Goal: Task Accomplishment & Management: Manage account settings

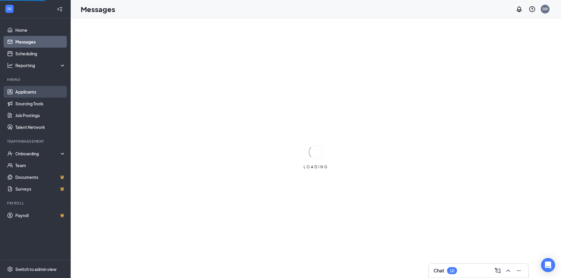
click at [56, 92] on link "Applicants" at bounding box center [40, 92] width 50 height 12
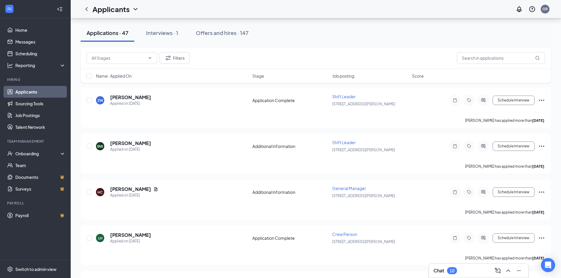
scroll to position [972, 0]
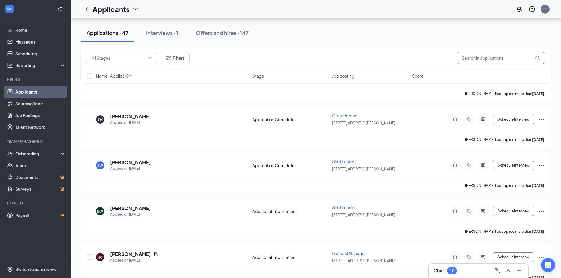
click at [495, 57] on input "text" at bounding box center [501, 58] width 88 height 12
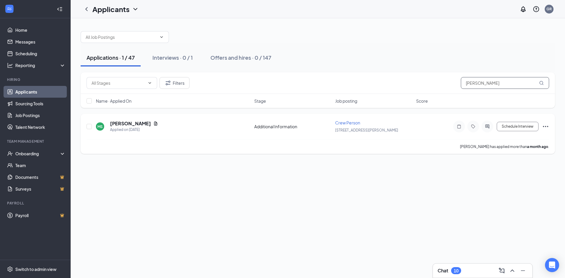
type input "stancil"
click at [549, 127] on icon "Ellipses" at bounding box center [545, 126] width 7 height 7
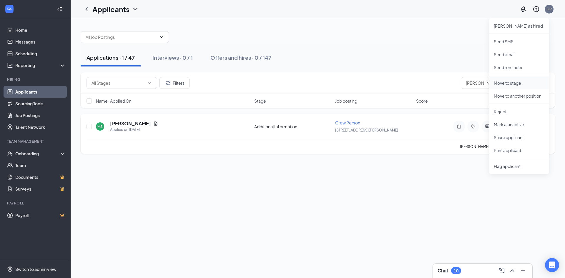
click at [512, 81] on p "Move to stage" at bounding box center [519, 83] width 51 height 6
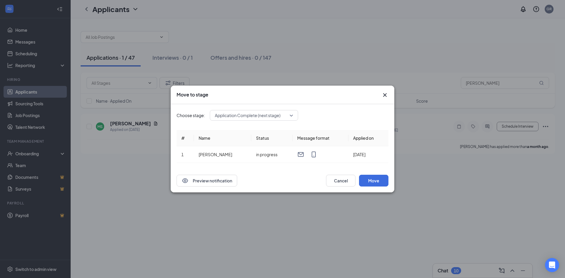
click at [294, 116] on div "Application Complete (next stage)" at bounding box center [254, 115] width 88 height 11
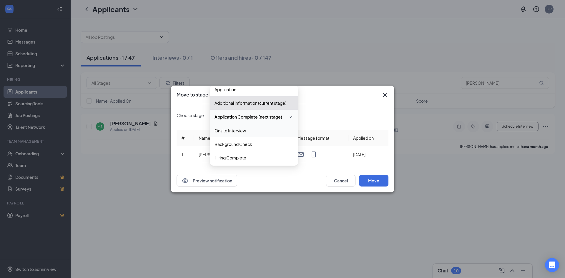
scroll to position [6, 0]
click at [248, 154] on span "Hiring Complete" at bounding box center [254, 156] width 79 height 6
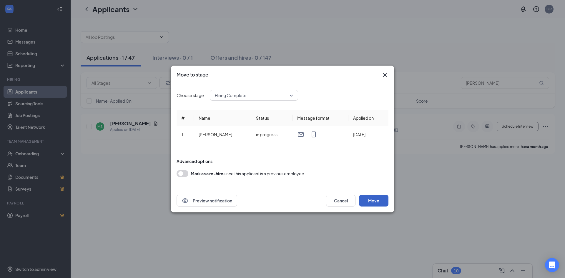
click at [375, 202] on button "Move" at bounding box center [373, 201] width 29 height 12
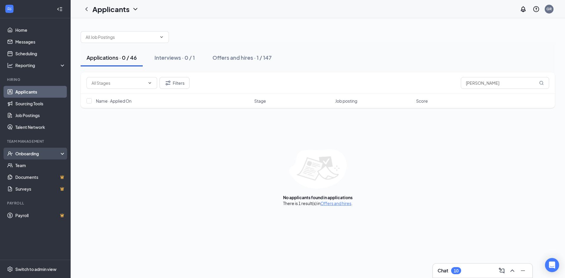
click at [52, 150] on div "Onboarding" at bounding box center [35, 154] width 71 height 12
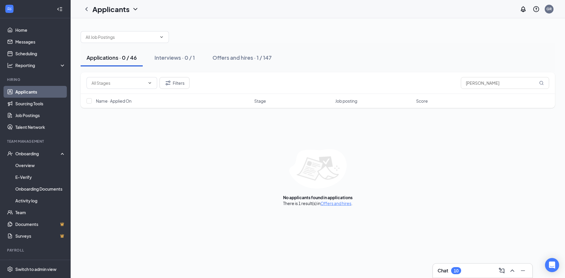
click at [120, 60] on div "Applications · 0 / 46" at bounding box center [112, 57] width 50 height 7
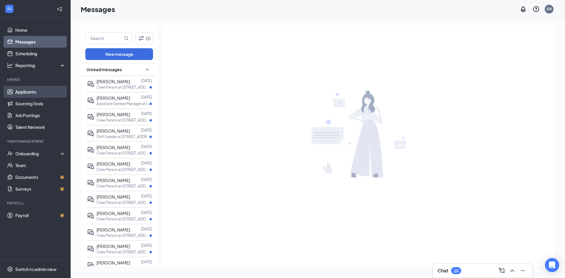
click at [37, 93] on link "Applicants" at bounding box center [40, 92] width 50 height 12
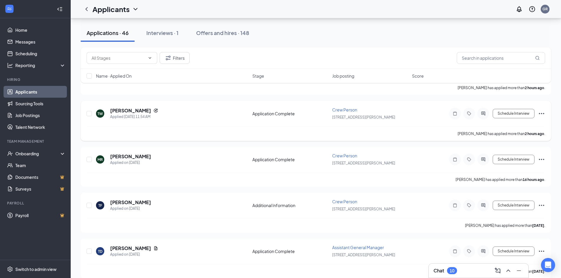
scroll to position [88, 0]
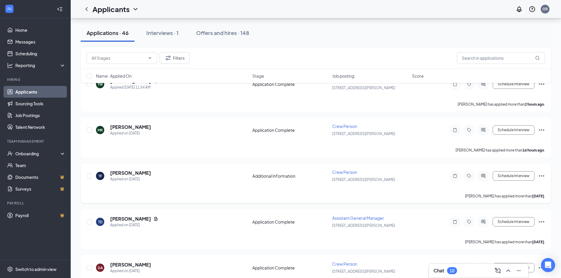
click at [543, 175] on icon "Ellipses" at bounding box center [541, 176] width 7 height 7
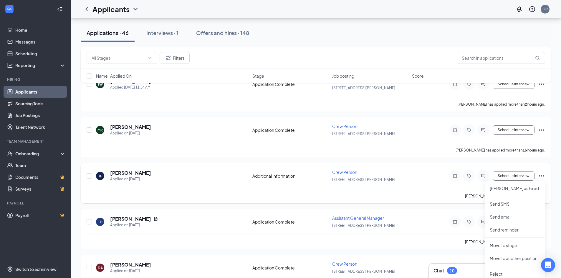
click at [458, 166] on div "TF [PERSON_NAME] Applied on [DATE] Additional Information Crew Person 0443 [PER…" at bounding box center [316, 183] width 470 height 40
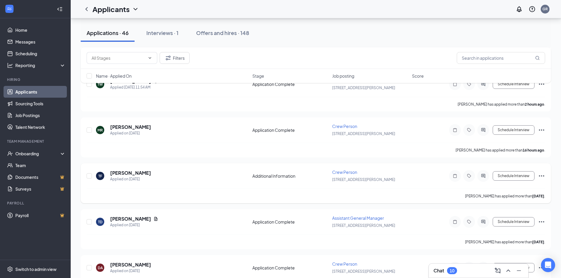
click at [540, 176] on icon "Ellipses" at bounding box center [541, 176] width 5 height 1
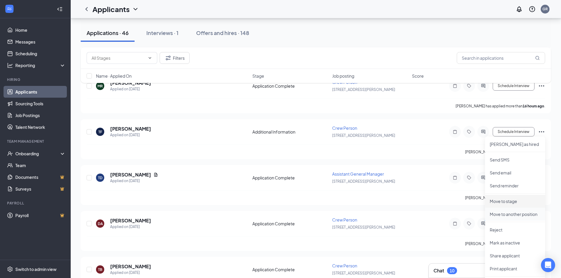
scroll to position [147, 0]
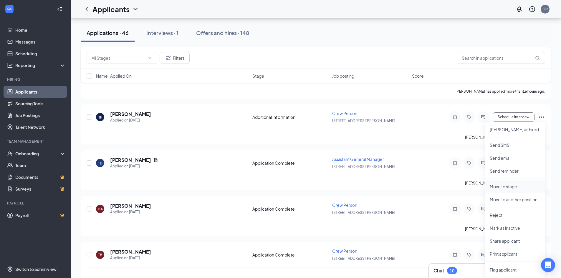
click at [508, 185] on p "Move to stage" at bounding box center [515, 187] width 51 height 6
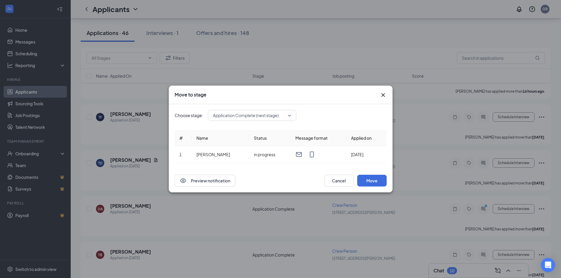
click at [289, 115] on span "Application Complete (next stage)" at bounding box center [252, 115] width 78 height 9
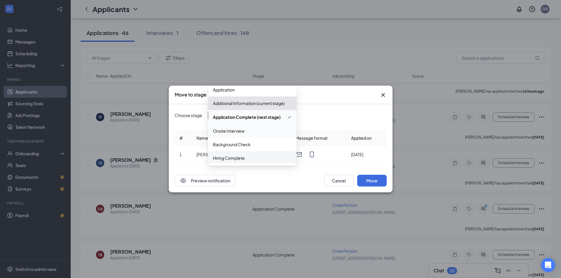
scroll to position [6, 0]
click at [242, 141] on span "Background Check" at bounding box center [232, 143] width 38 height 6
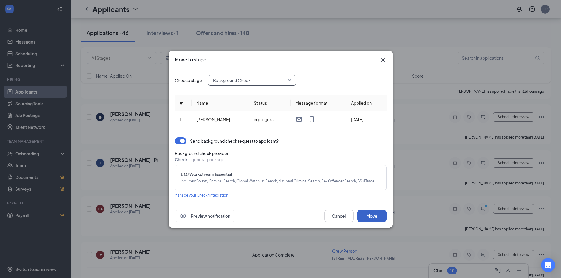
click at [379, 214] on button "Move" at bounding box center [371, 216] width 29 height 12
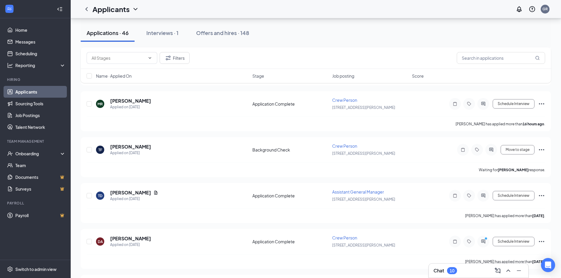
scroll to position [88, 0]
